Goal: Task Accomplishment & Management: Use online tool/utility

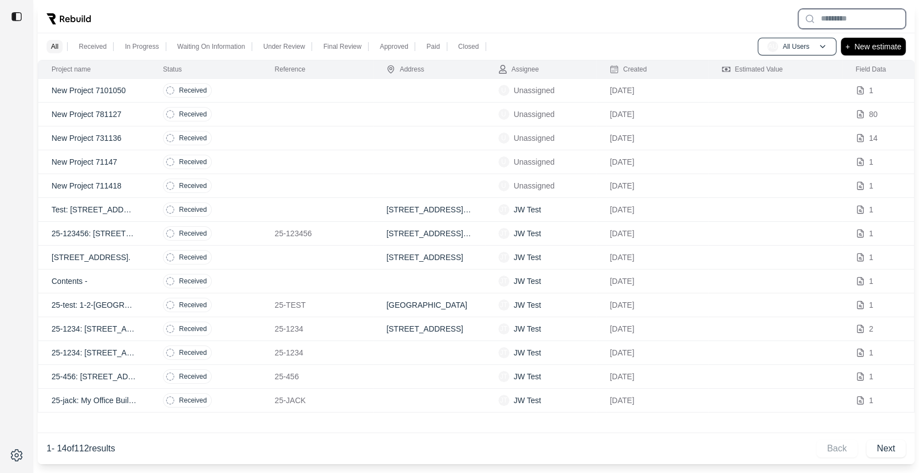
click at [848, 15] on input "text" at bounding box center [853, 19] width 108 height 20
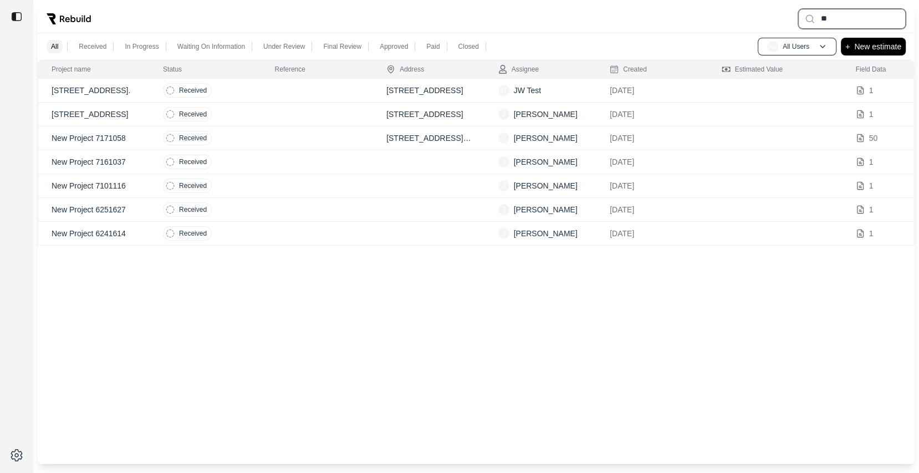
type input "**"
click at [365, 105] on td at bounding box center [318, 115] width 112 height 24
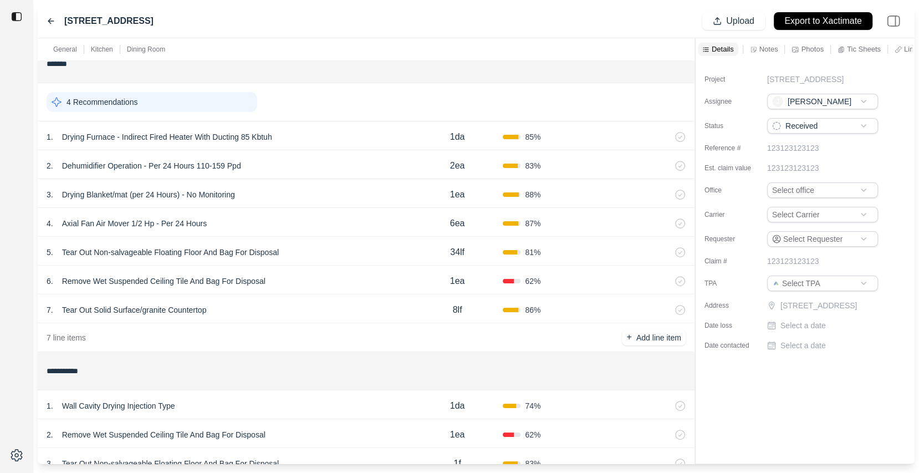
scroll to position [438, 0]
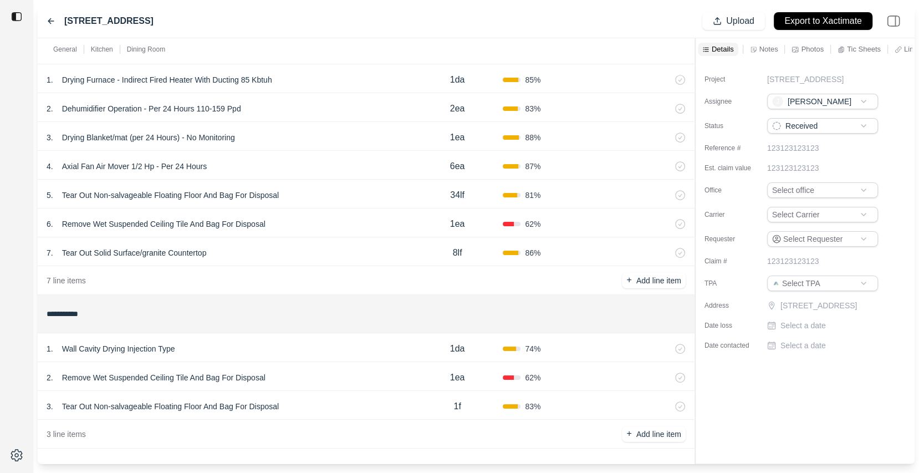
click at [321, 370] on div "2 . Remove Wet Suspended Ceiling Tile And Bag For Disposal" at bounding box center [229, 378] width 365 height 16
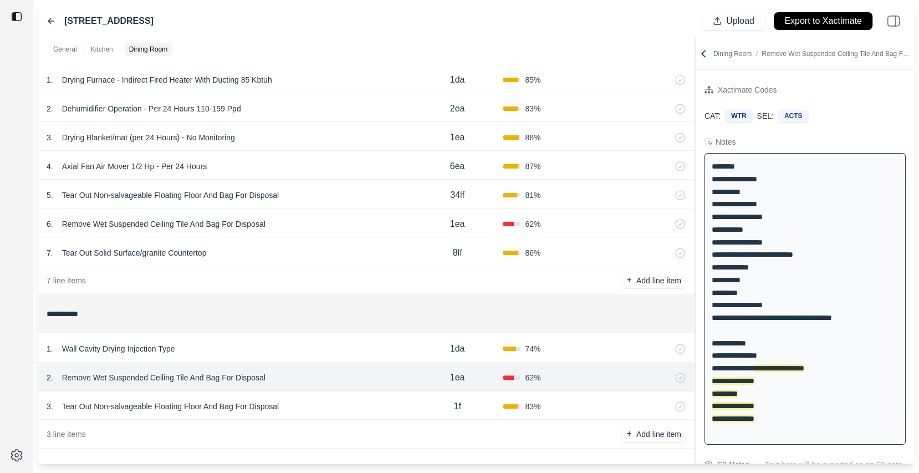
scroll to position [23, 0]
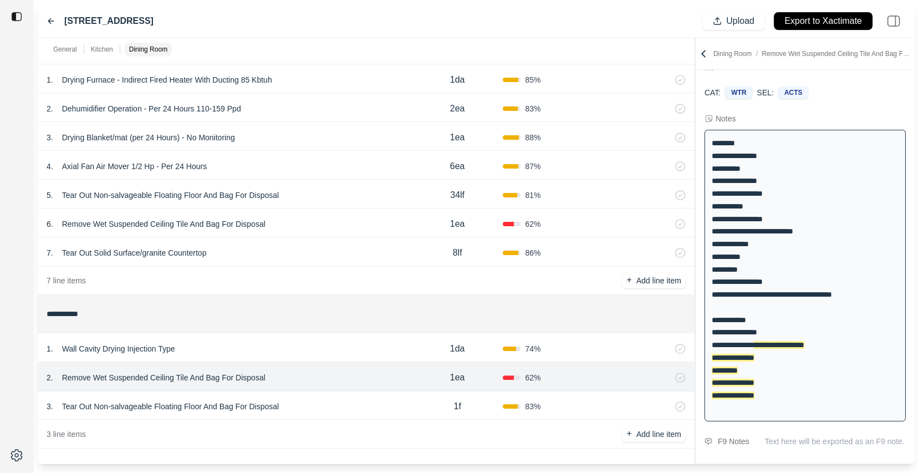
click at [318, 172] on div "4 . Axial Fan Air Mover 1/2 Hp - Per 24 Hours" at bounding box center [229, 167] width 365 height 16
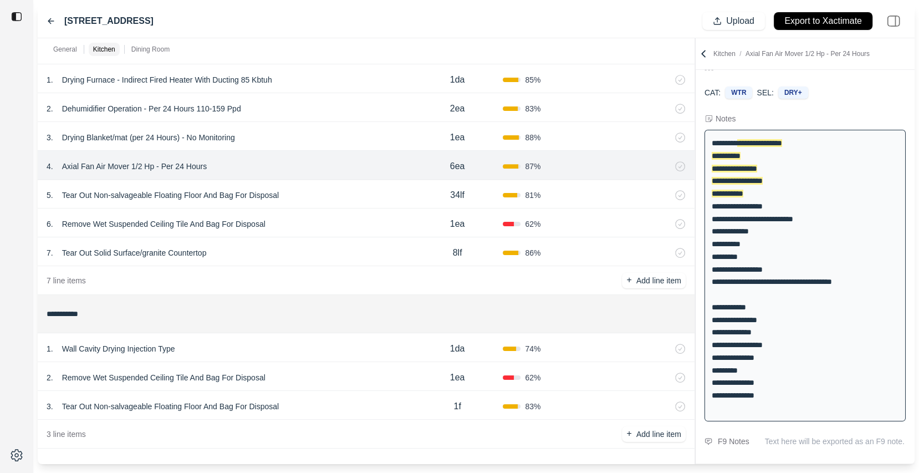
scroll to position [0, 0]
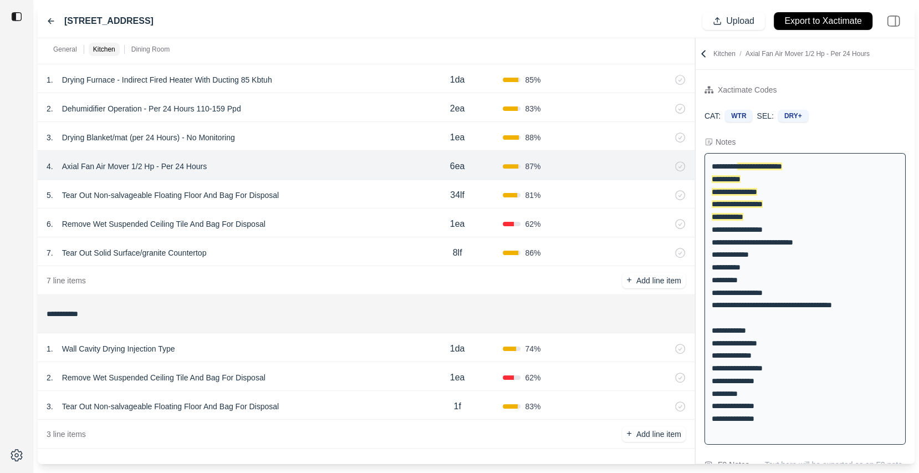
click at [320, 192] on div "5 . Tear Out Non-salvageable Floating Floor And Bag For Disposal" at bounding box center [229, 195] width 365 height 16
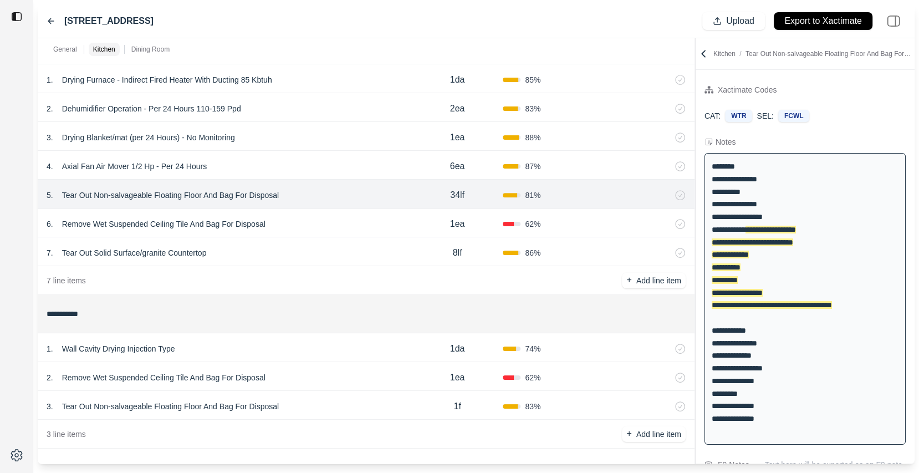
scroll to position [12, 0]
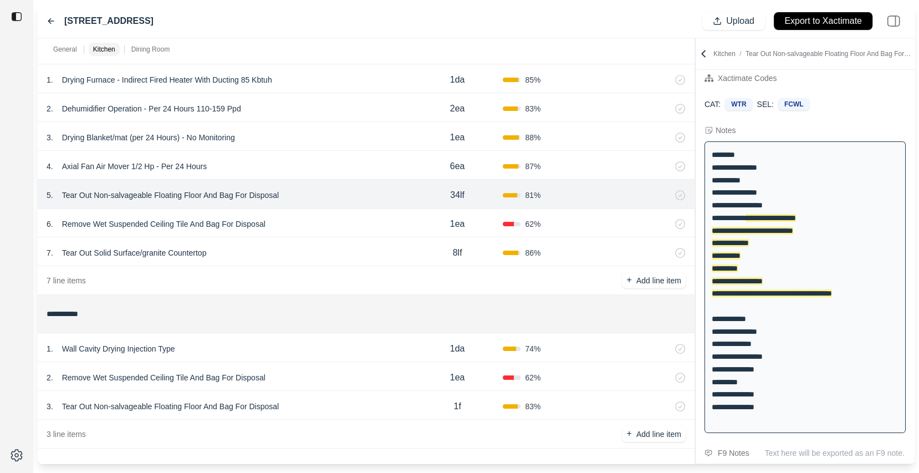
click at [314, 222] on div "6 . Remove Wet Suspended Ceiling Tile And Bag For Disposal" at bounding box center [229, 224] width 365 height 16
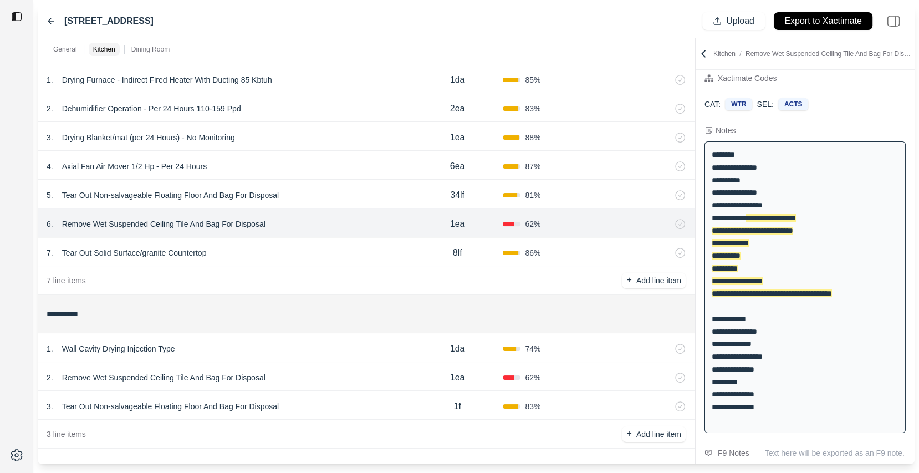
click at [315, 251] on div "7 . Tear Out Solid Surface/granite Countertop" at bounding box center [229, 253] width 365 height 16
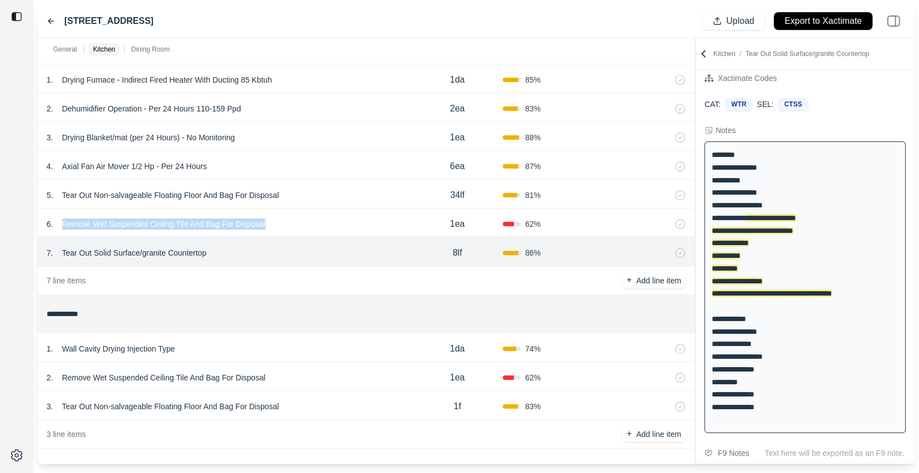
drag, startPoint x: 59, startPoint y: 222, endPoint x: 265, endPoint y: 226, distance: 205.8
click at [265, 226] on p "Remove Wet Suspended Ceiling Tile And Bag For Disposal" at bounding box center [164, 224] width 212 height 16
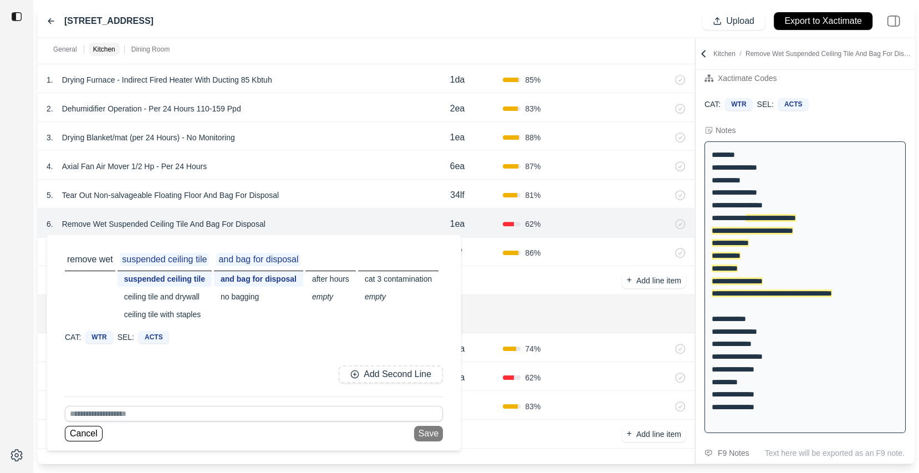
click at [267, 218] on p "Remove Wet Suspended Ceiling Tile And Bag For Disposal" at bounding box center [164, 224] width 212 height 16
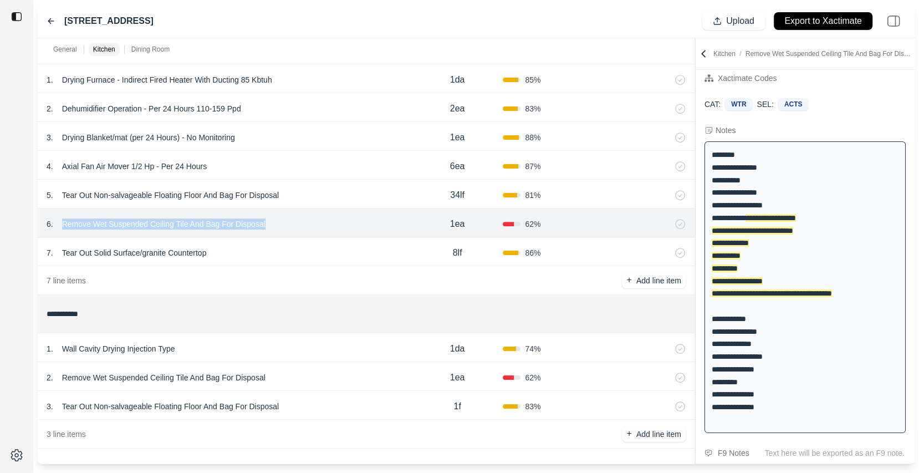
drag, startPoint x: 273, startPoint y: 224, endPoint x: 59, endPoint y: 225, distance: 214.0
click at [59, 225] on div "6 . Remove Wet Suspended Ceiling Tile And Bag For Disposal" at bounding box center [229, 224] width 365 height 16
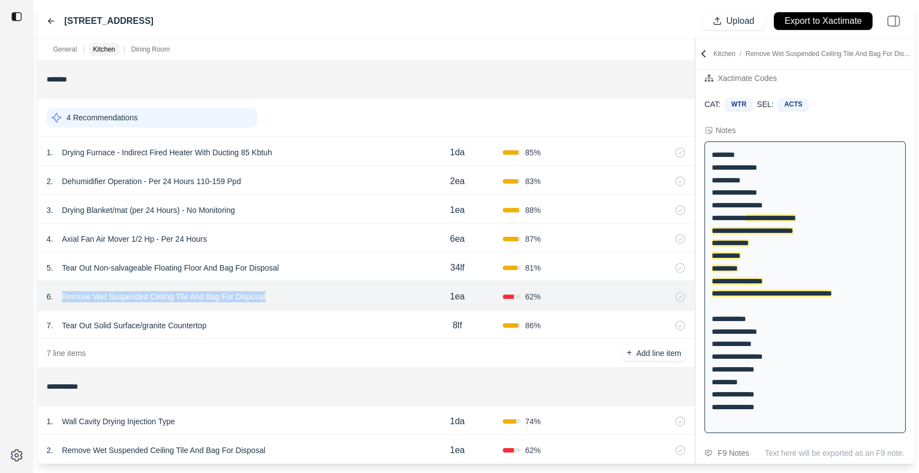
scroll to position [363, 0]
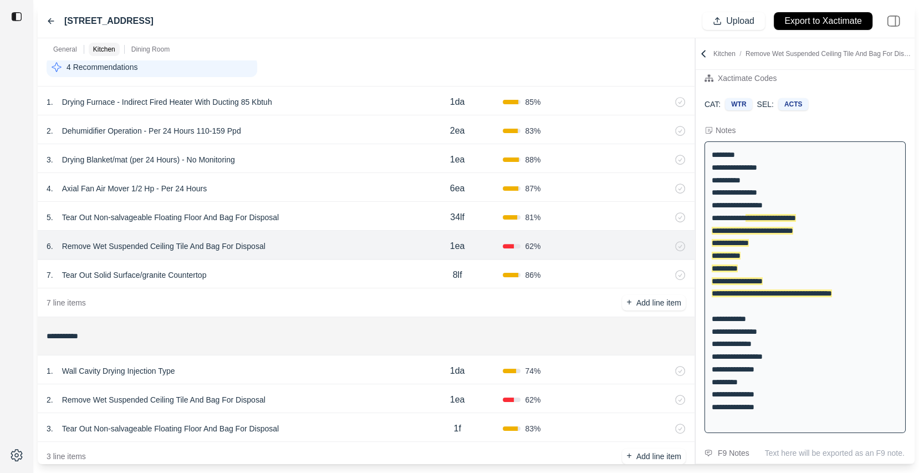
scroll to position [438, 0]
